Goal: Task Accomplishment & Management: Manage account settings

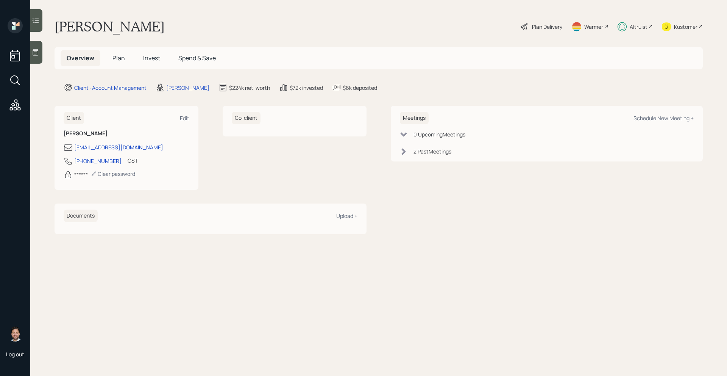
click at [117, 56] on span "Plan" at bounding box center [119, 58] width 13 height 8
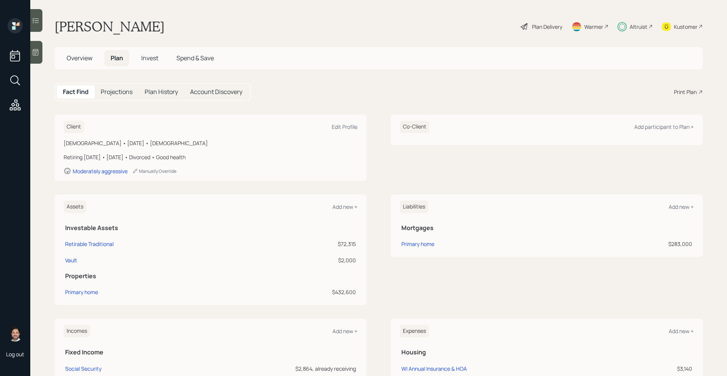
click at [79, 58] on span "Overview" at bounding box center [80, 58] width 26 height 8
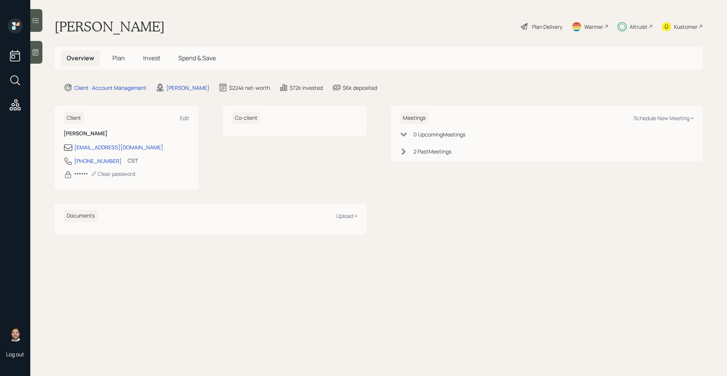
click at [124, 59] on span "Plan" at bounding box center [119, 58] width 13 height 8
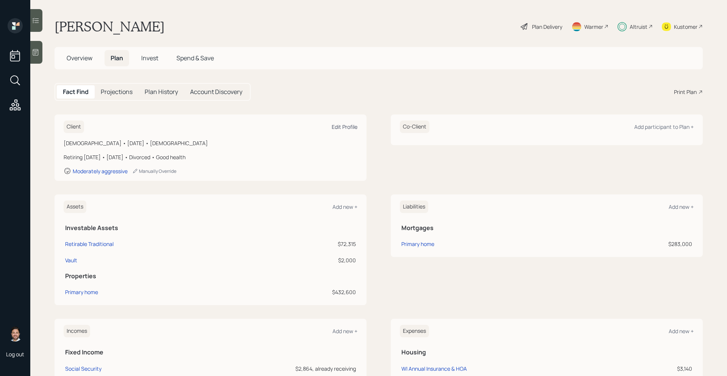
click at [356, 128] on div "Edit Profile" at bounding box center [345, 126] width 26 height 7
select select "good"
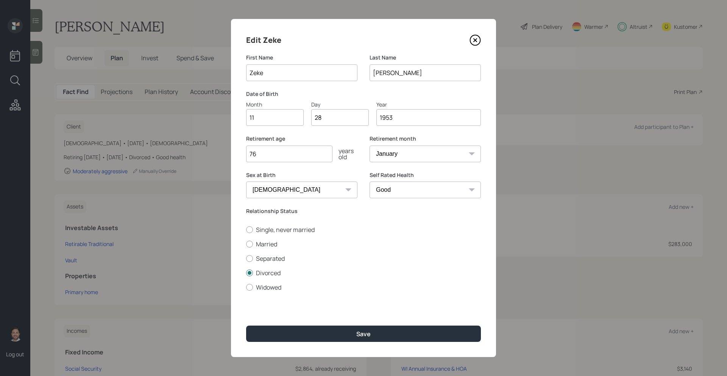
drag, startPoint x: 292, startPoint y: 153, endPoint x: 249, endPoint y: 153, distance: 43.2
click at [249, 153] on input "76" at bounding box center [289, 153] width 86 height 17
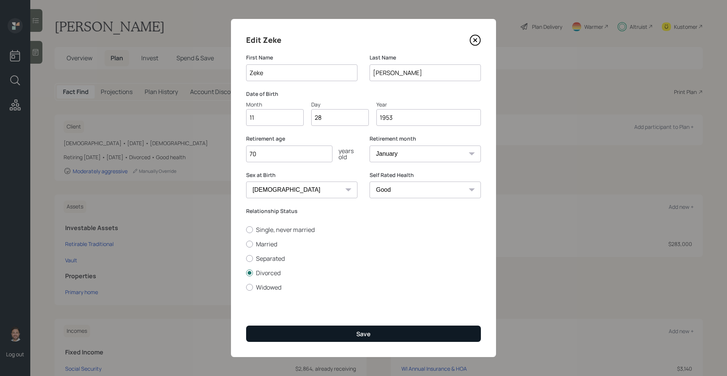
type input "70"
click at [286, 332] on button "Save" at bounding box center [363, 333] width 235 height 16
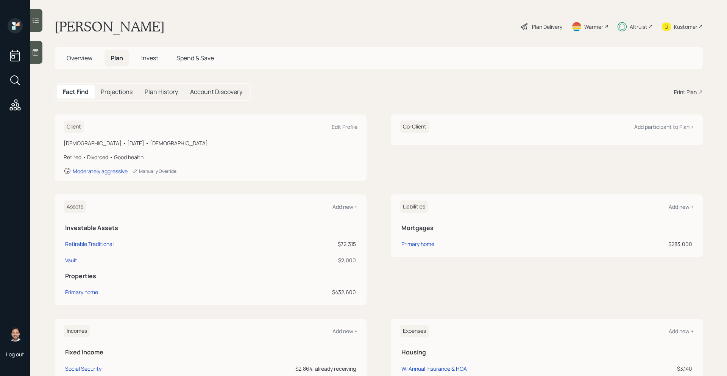
click at [549, 25] on div "Plan Delivery" at bounding box center [547, 27] width 30 height 8
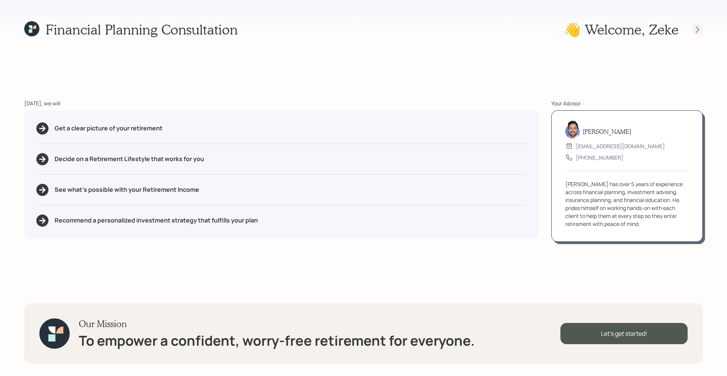
click at [698, 33] on div at bounding box center [698, 29] width 11 height 11
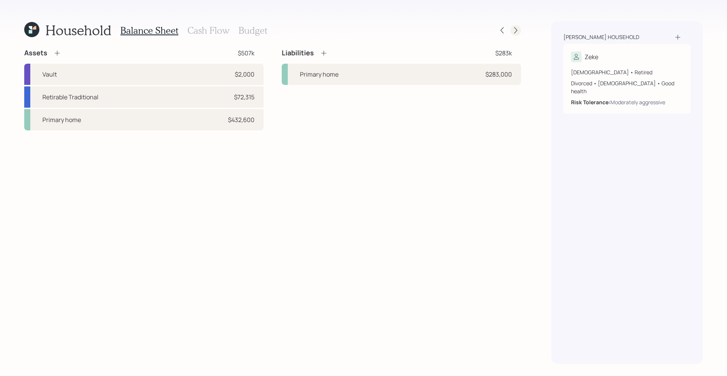
click at [515, 31] on icon at bounding box center [516, 31] width 8 height 8
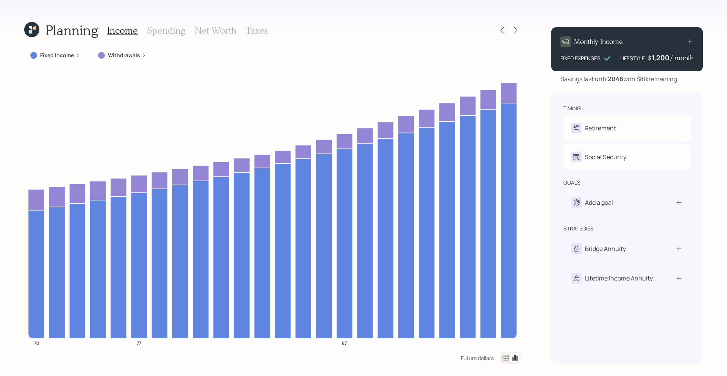
click at [114, 56] on label "Withdrawals" at bounding box center [124, 56] width 32 height 8
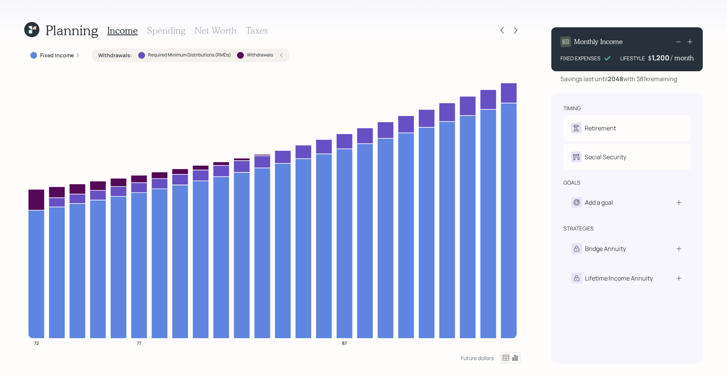
click at [114, 56] on label "Withdrawals :" at bounding box center [115, 56] width 34 height 8
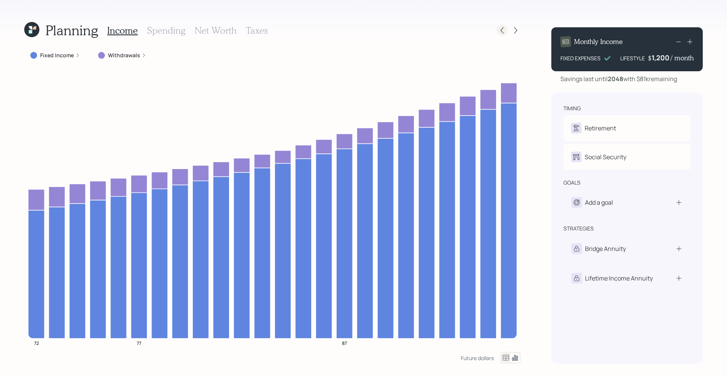
click at [504, 33] on icon at bounding box center [502, 30] width 3 height 6
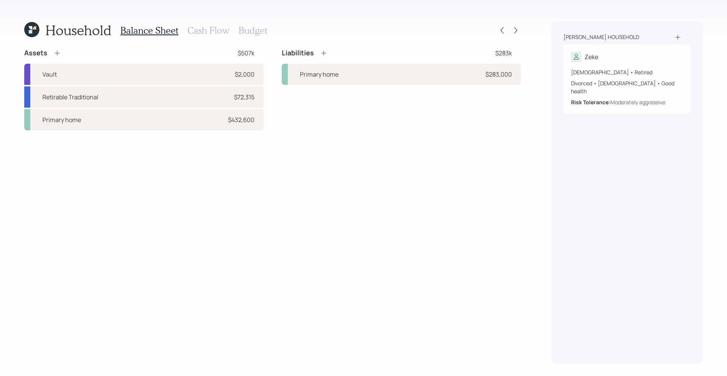
click at [211, 32] on h3 "Cash Flow" at bounding box center [209, 30] width 42 height 11
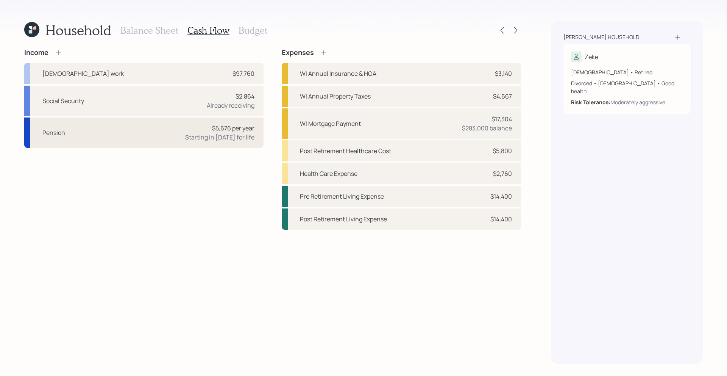
click at [124, 135] on div "Pension $5,676 per year Starting in 2022 for life" at bounding box center [143, 132] width 239 height 30
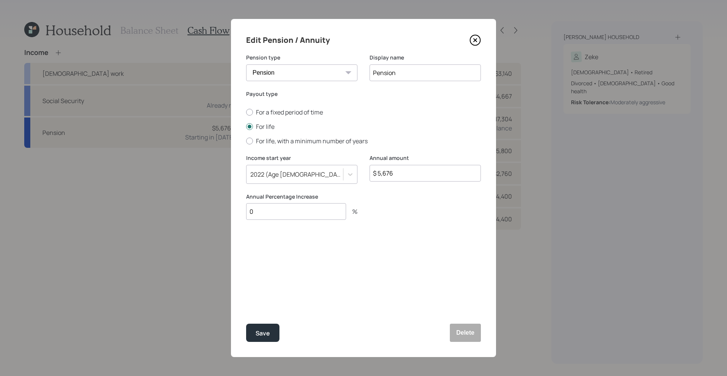
click at [478, 42] on icon at bounding box center [475, 39] width 11 height 11
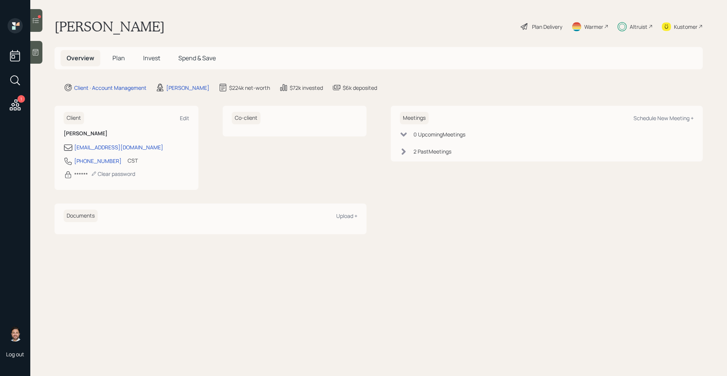
click at [557, 31] on div "Plan Delivery" at bounding box center [541, 26] width 43 height 17
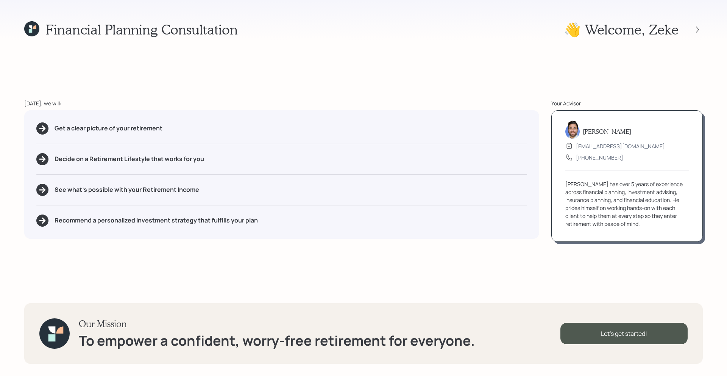
click at [697, 35] on div "👋 Welcome , Zeke" at bounding box center [633, 29] width 139 height 16
click at [698, 33] on div at bounding box center [698, 29] width 11 height 11
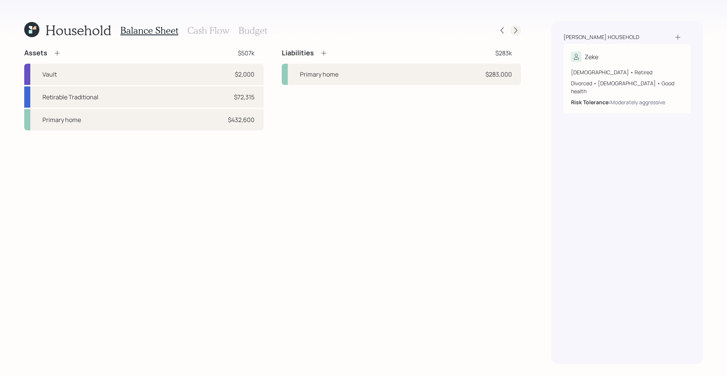
click at [515, 30] on icon at bounding box center [516, 31] width 8 height 8
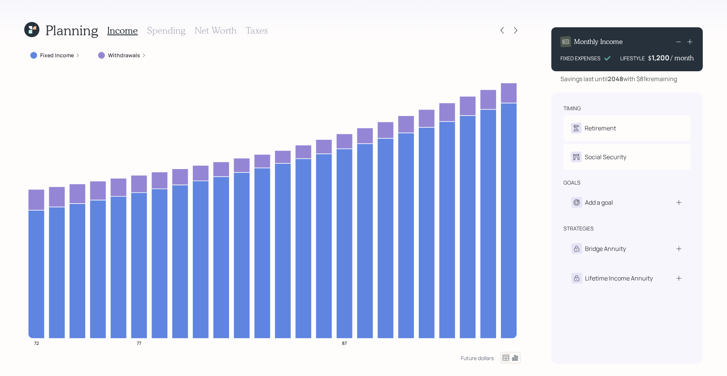
click at [127, 52] on label "Withdrawals" at bounding box center [124, 56] width 32 height 8
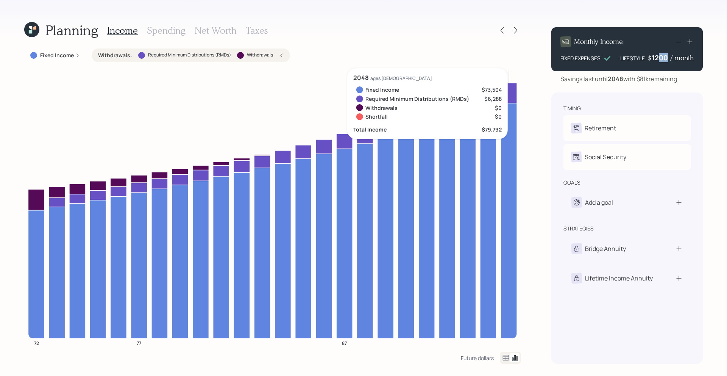
drag, startPoint x: 669, startPoint y: 58, endPoint x: 657, endPoint y: 59, distance: 11.8
click at [657, 59] on div "1200" at bounding box center [661, 57] width 19 height 9
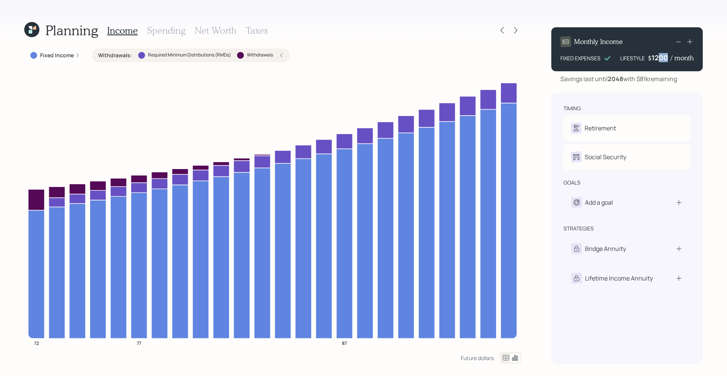
click at [669, 60] on div "1200" at bounding box center [661, 57] width 19 height 9
click at [504, 355] on icon at bounding box center [506, 357] width 9 height 9
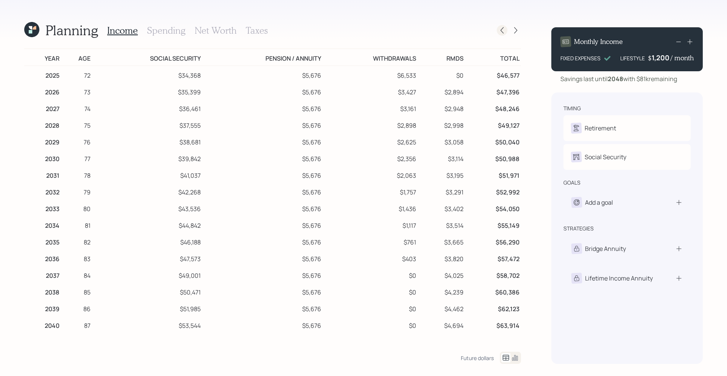
click at [500, 30] on icon at bounding box center [503, 31] width 8 height 8
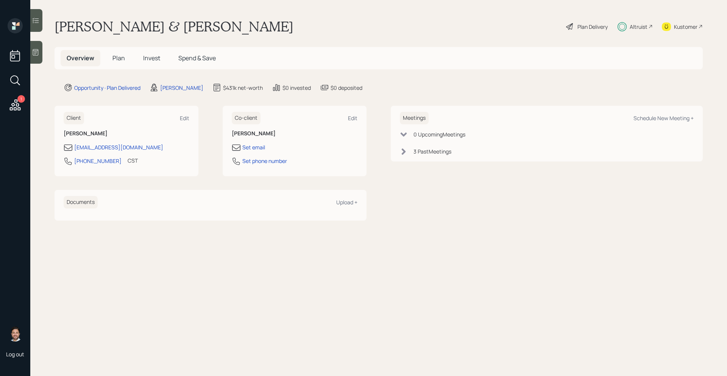
click at [651, 25] on icon at bounding box center [651, 26] width 5 height 5
